Goal: Task Accomplishment & Management: Manage account settings

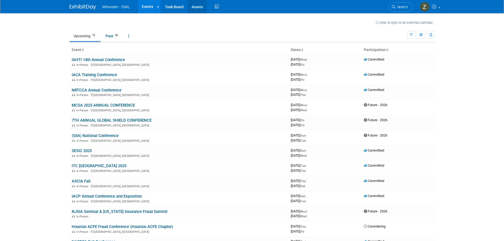
click at [198, 4] on link "Assets" at bounding box center [197, 6] width 19 height 13
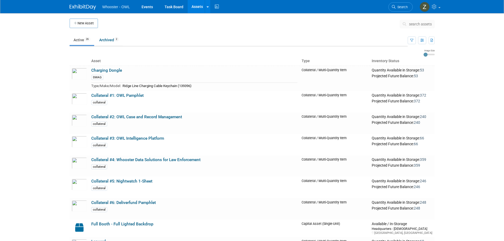
click at [120, 71] on link "Charging Dongle" at bounding box center [106, 70] width 31 height 5
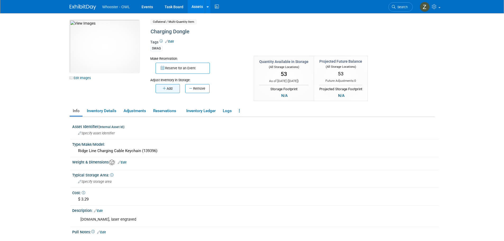
click at [170, 86] on button "Add" at bounding box center [168, 88] width 24 height 9
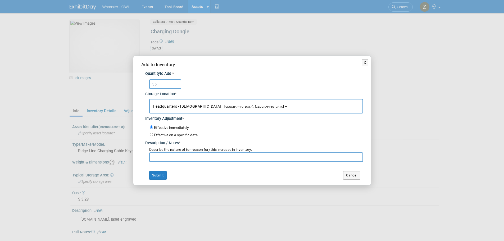
type input "35"
click at [164, 159] on input "text" at bounding box center [256, 157] width 214 height 10
click at [364, 63] on button "X" at bounding box center [365, 62] width 7 height 7
